Goal: Task Accomplishment & Management: Manage account settings

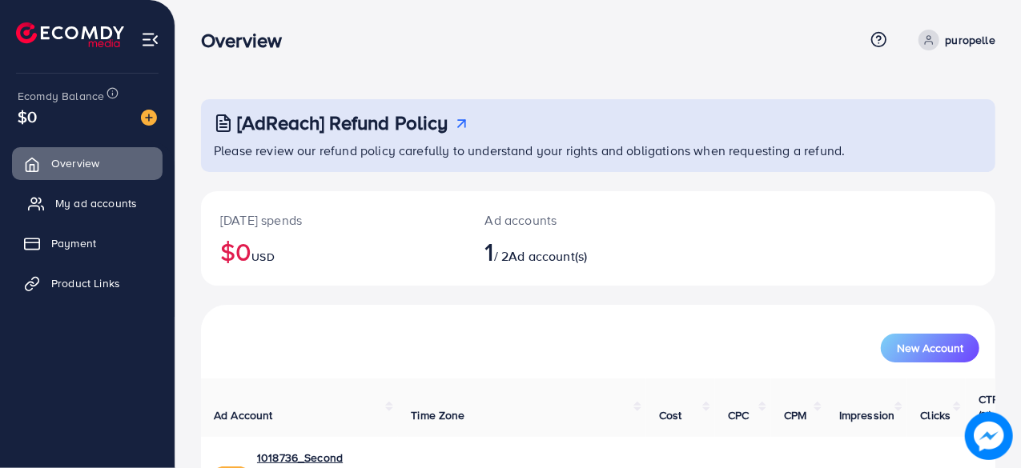
click at [108, 199] on span "My ad accounts" at bounding box center [96, 203] width 82 height 16
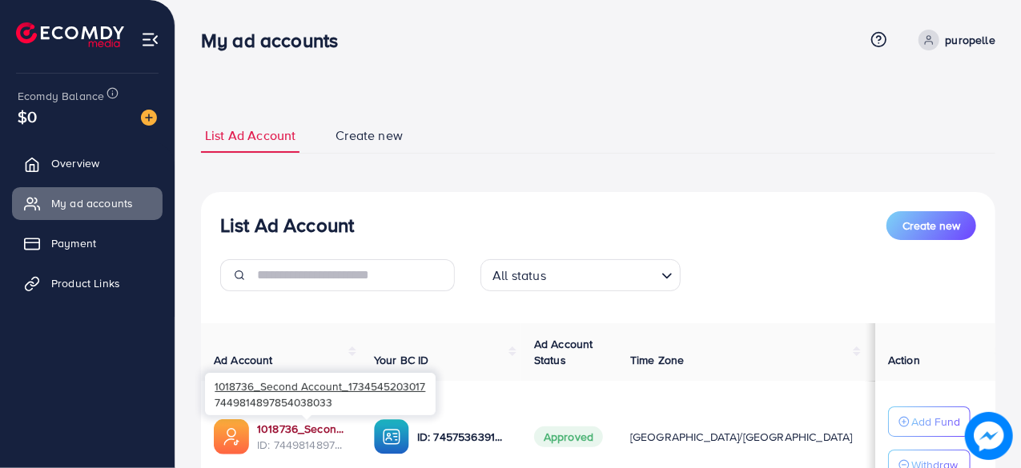
click at [285, 436] on link "1018736_Second Account_1734545203017" at bounding box center [302, 429] width 91 height 16
